Goal: Transaction & Acquisition: Purchase product/service

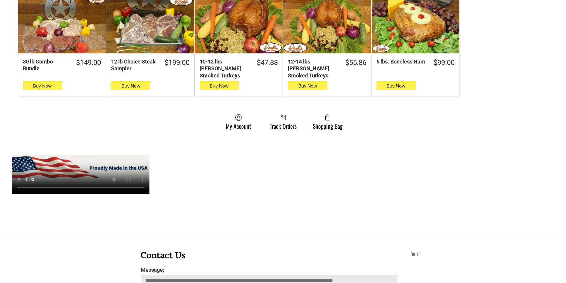
scroll to position [445, 0]
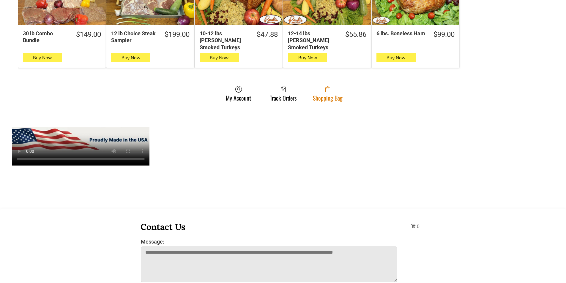
click at [334, 86] on span at bounding box center [328, 89] width 30 height 7
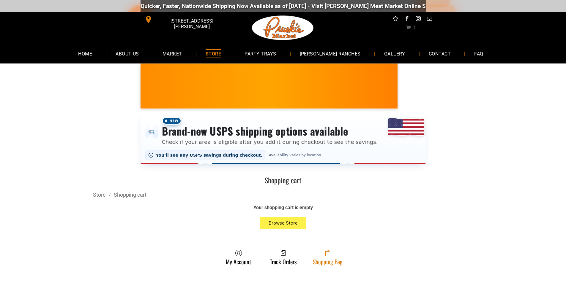
click at [338, 264] on link "Shopping Bag" at bounding box center [328, 258] width 36 height 16
click at [344, 259] on link "Shopping Bag" at bounding box center [328, 258] width 36 height 16
click at [322, 265] on link "Shopping Bag" at bounding box center [328, 258] width 36 height 16
